Goal: Find contact information: Find contact information

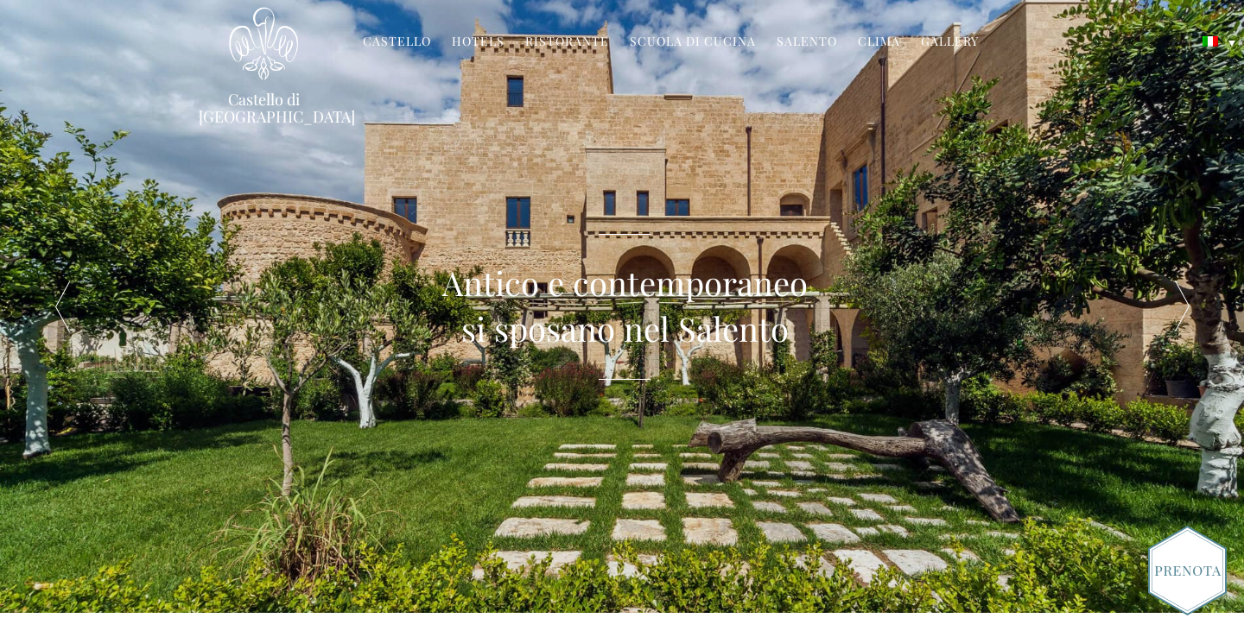
click at [478, 43] on link "Hotels" at bounding box center [478, 43] width 53 height 20
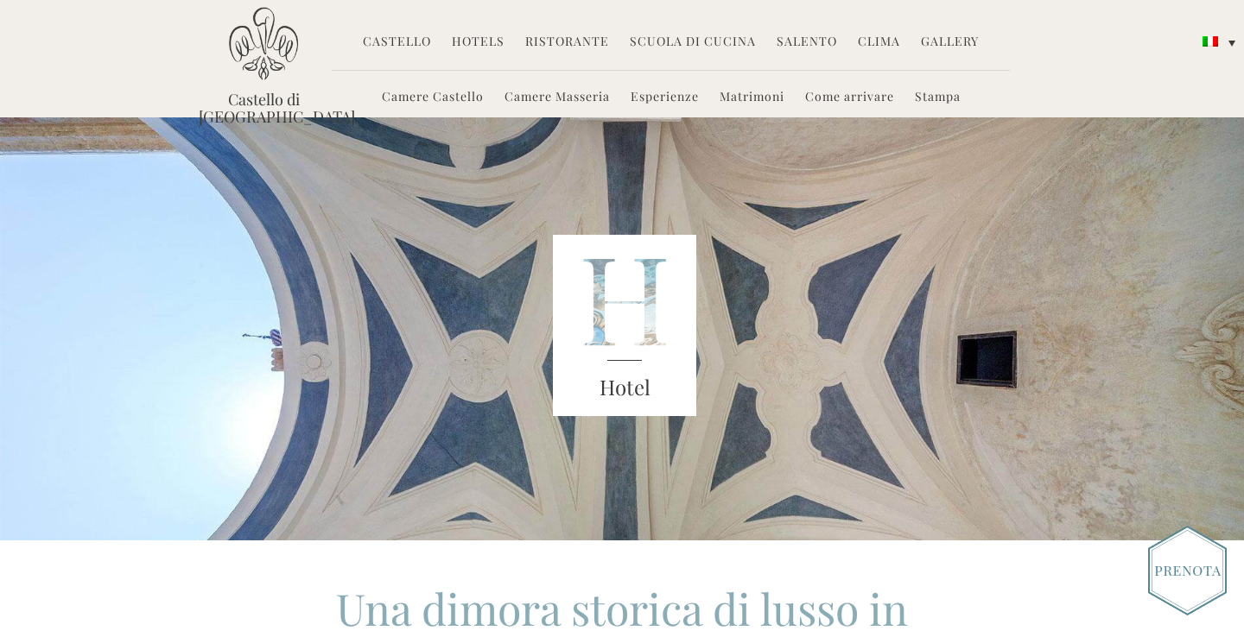
click at [758, 89] on link "Matrimoni" at bounding box center [751, 98] width 65 height 20
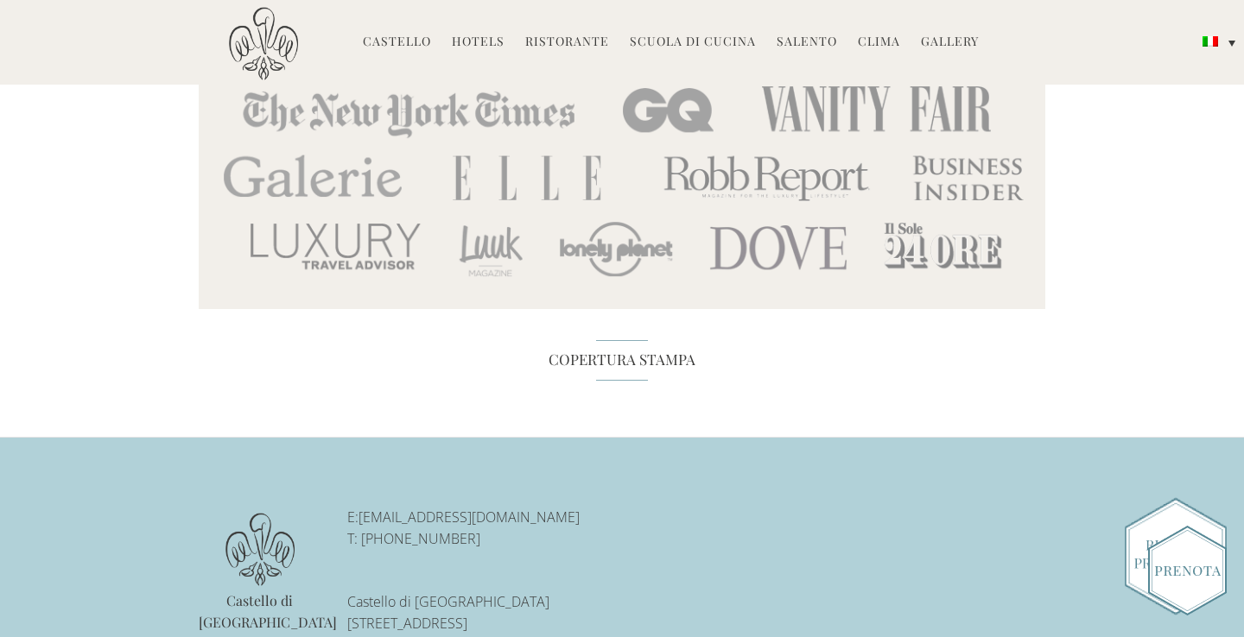
scroll to position [7650, 0]
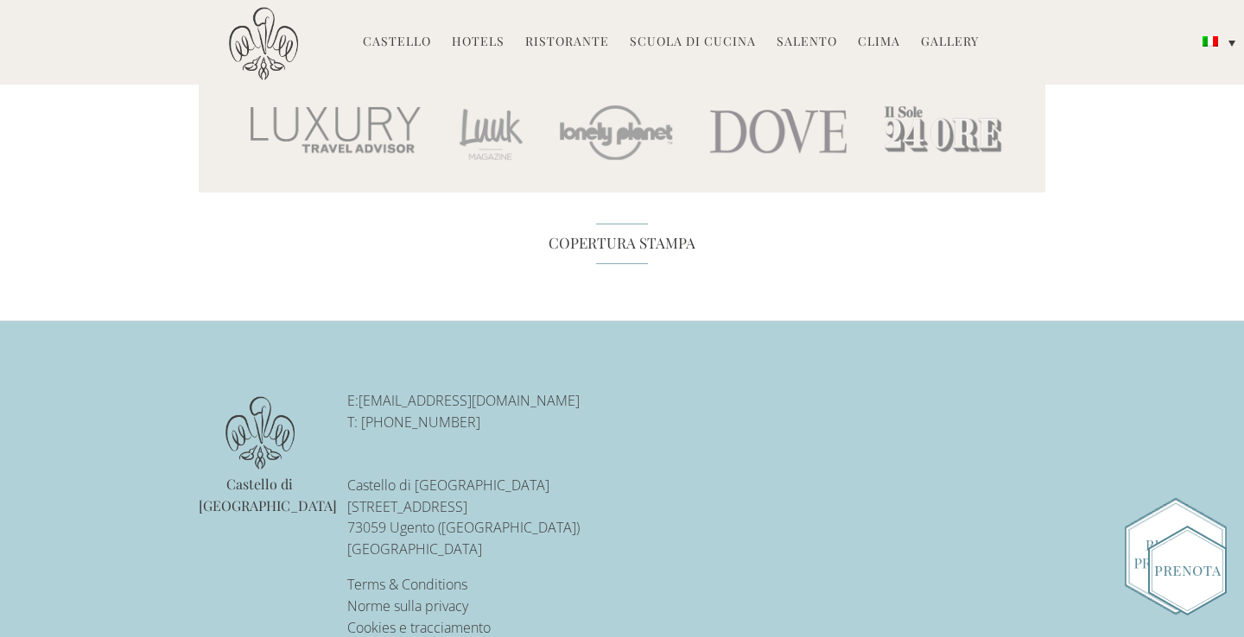
drag, startPoint x: 599, startPoint y: 358, endPoint x: 362, endPoint y: 358, distance: 237.5
click at [362, 390] on p "E: [EMAIL_ADDRESS][DOMAIN_NAME] T: [PHONE_NUMBER]" at bounding box center [524, 411] width 355 height 43
copy link "[EMAIL_ADDRESS][DOMAIN_NAME]"
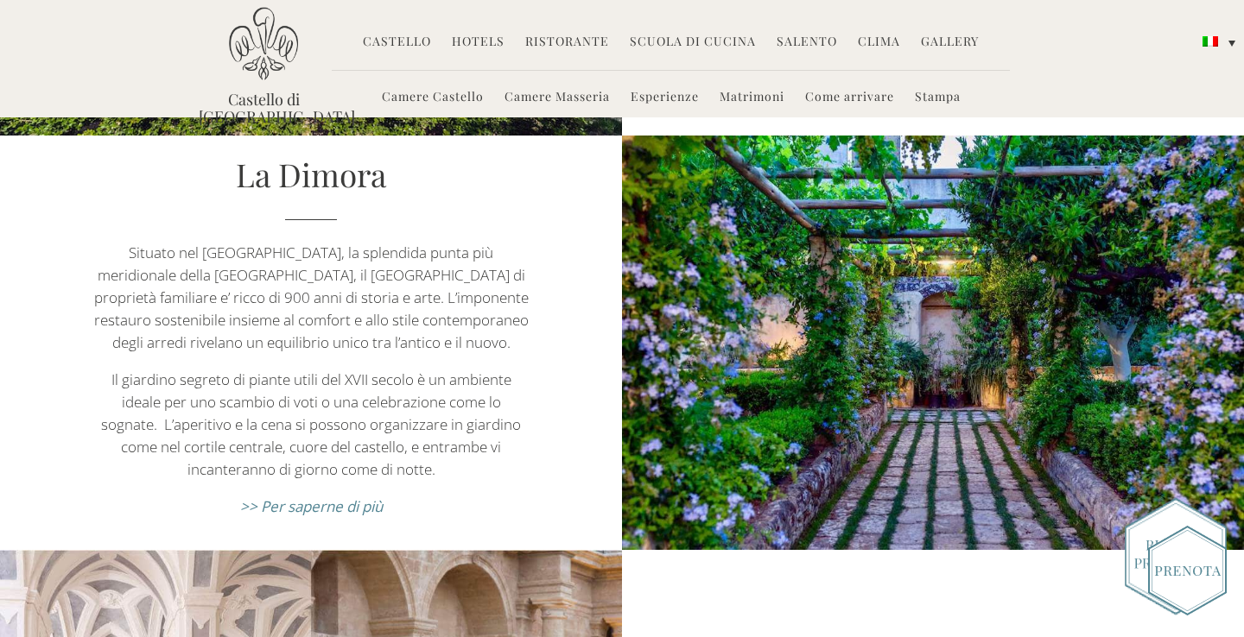
scroll to position [0, 0]
